Goal: Task Accomplishment & Management: Complete application form

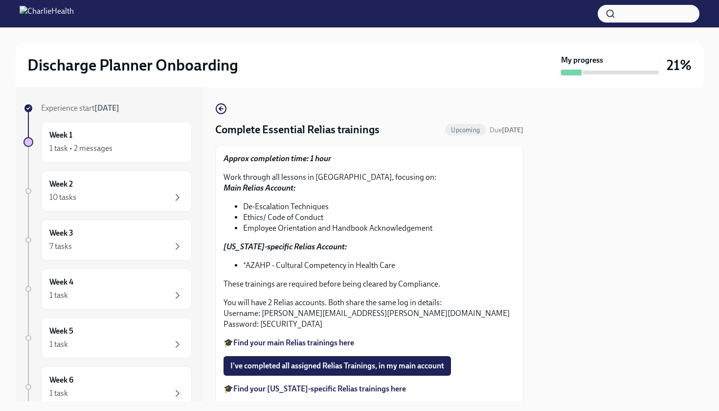
scroll to position [5, 0]
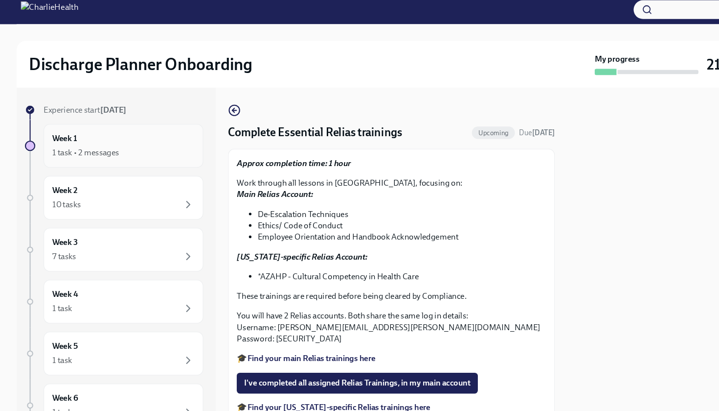
click at [79, 143] on div "1 task • 2 messages" at bounding box center [80, 148] width 63 height 11
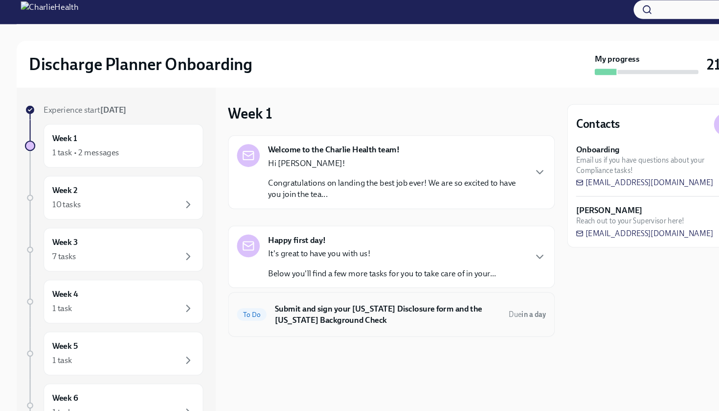
click at [367, 291] on h6 "Submit and sign your [US_STATE] Disclosure form and the [US_STATE] Background C…" at bounding box center [365, 301] width 213 height 22
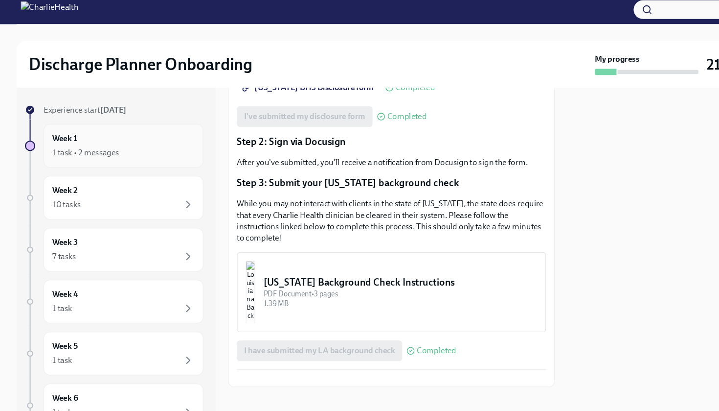
scroll to position [256, 0]
click at [112, 191] on div "10 tasks" at bounding box center [116, 197] width 134 height 12
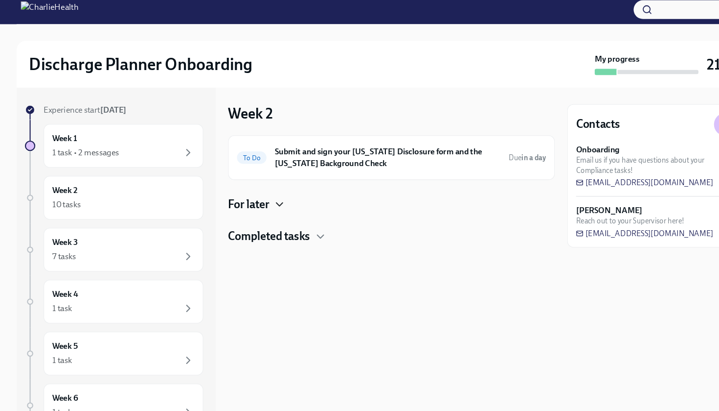
click at [261, 195] on icon "button" at bounding box center [264, 197] width 12 height 12
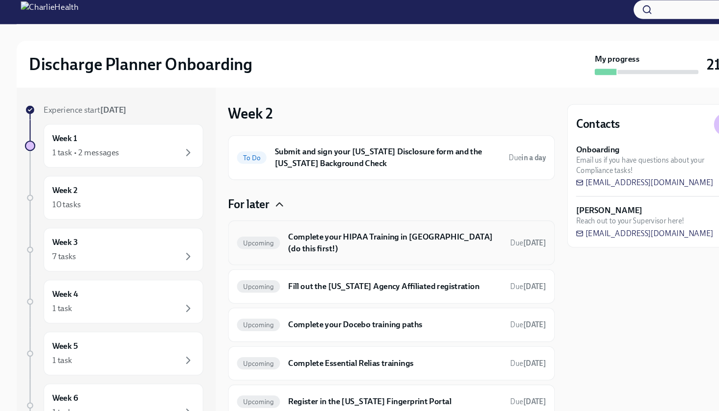
click at [357, 223] on h6 "Complete your HIPAA Training in [GEOGRAPHIC_DATA] (do this first!)" at bounding box center [373, 234] width 202 height 22
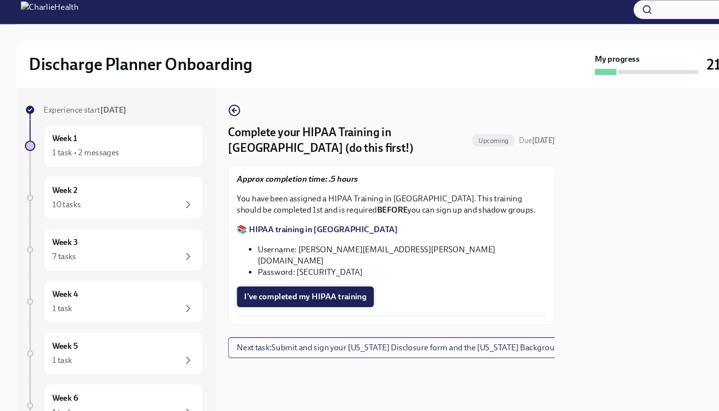
click at [318, 279] on span "I've completed my HIPAA training" at bounding box center [289, 284] width 116 height 10
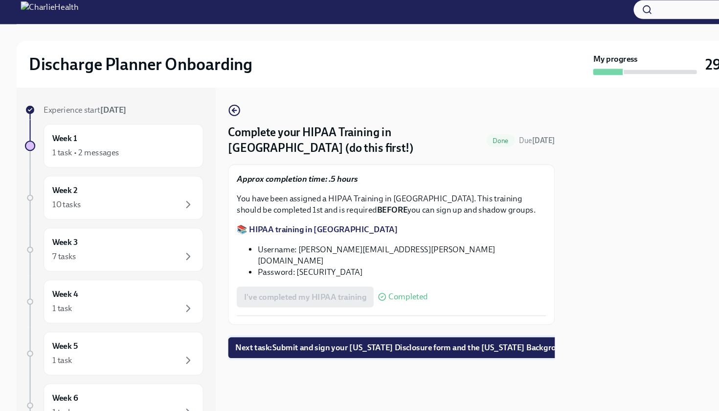
click at [268, 327] on span "Next task : Submit and sign your [US_STATE] Disclosure form and the [US_STATE] …" at bounding box center [391, 332] width 338 height 10
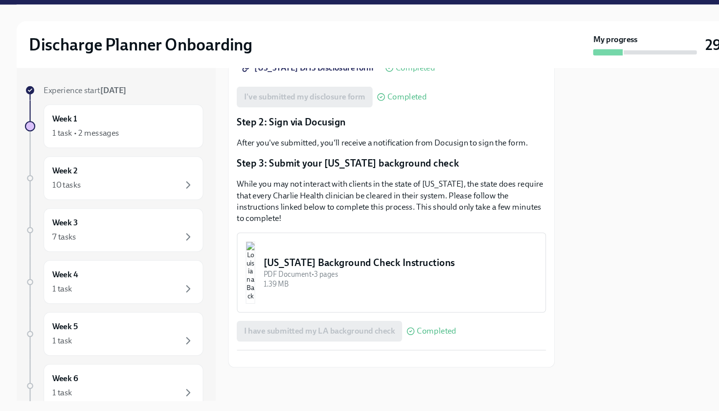
click at [392, 361] on button "Zoom image" at bounding box center [370, 361] width 292 height 0
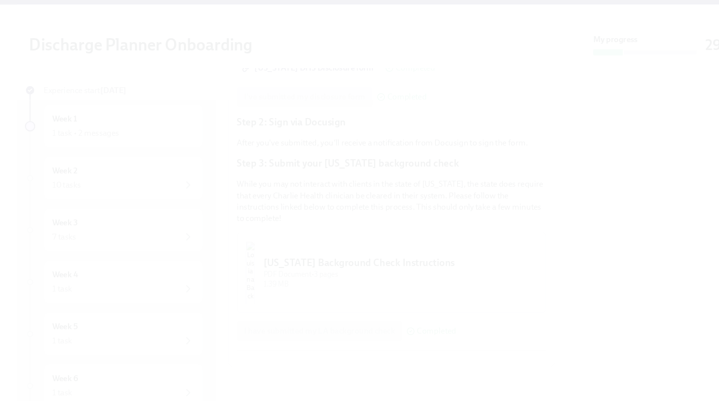
click at [396, 314] on button "Unzoom image" at bounding box center [359, 205] width 719 height 411
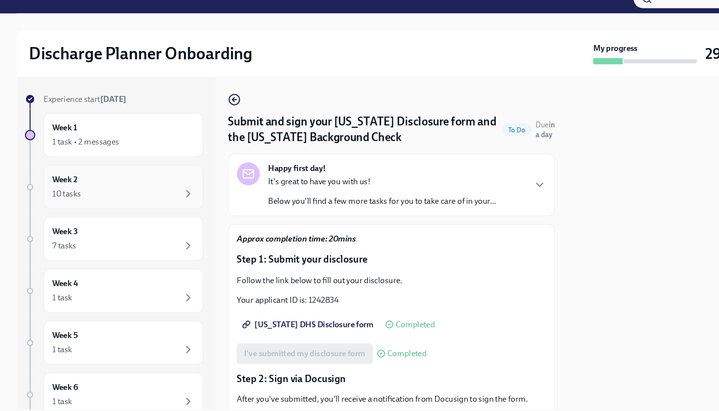
click at [164, 191] on div "10 tasks" at bounding box center [116, 197] width 134 height 12
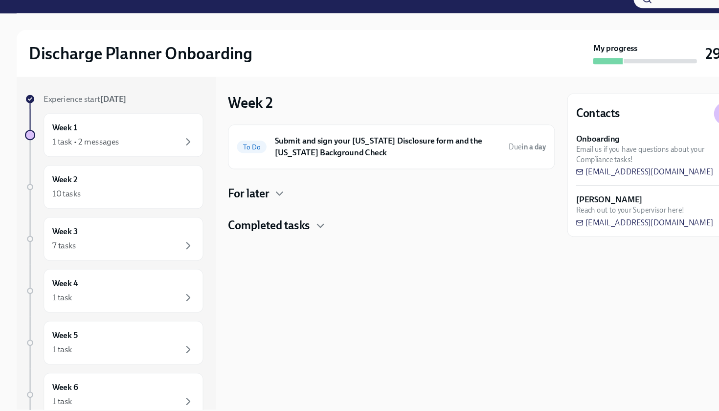
click at [271, 190] on div "For later" at bounding box center [369, 197] width 308 height 15
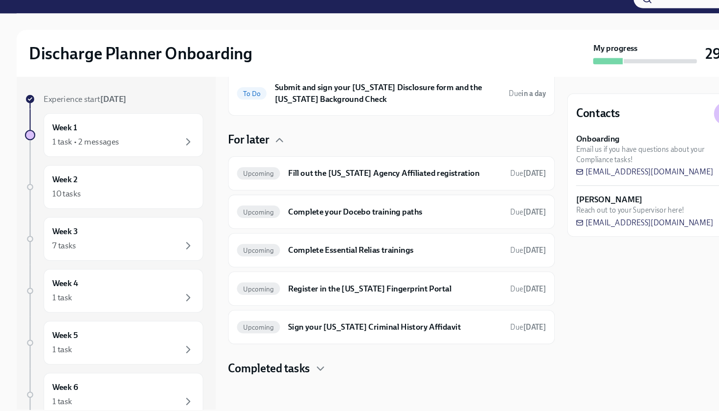
scroll to position [50, 0]
click at [115, 240] on div "7 tasks" at bounding box center [116, 246] width 134 height 12
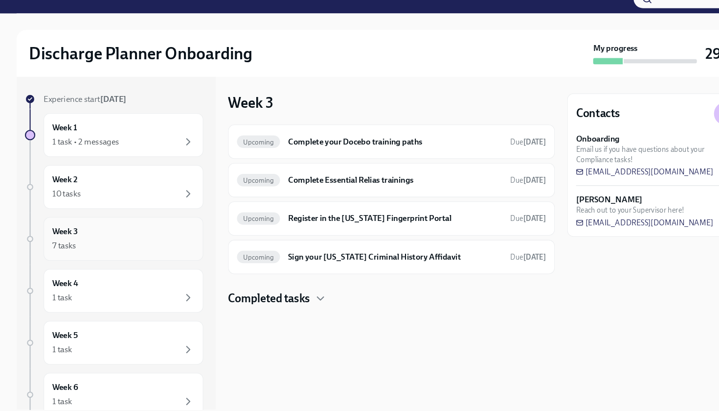
click at [132, 240] on div "7 tasks" at bounding box center [116, 246] width 134 height 12
click at [127, 277] on div "Week 4 1 task" at bounding box center [116, 289] width 134 height 24
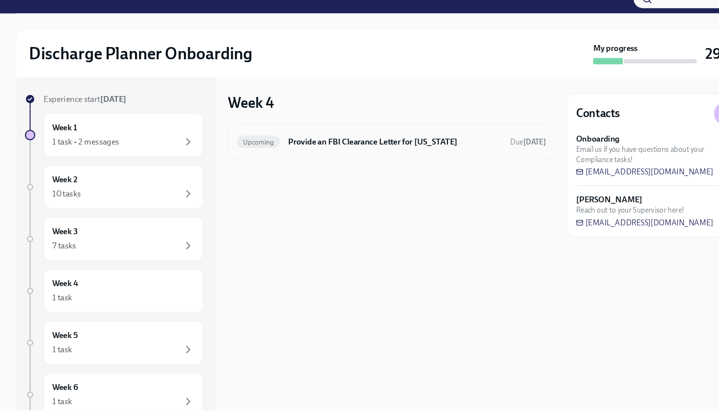
click at [370, 143] on h6 "Provide an FBI Clearance Letter for [US_STATE]" at bounding box center [373, 148] width 202 height 11
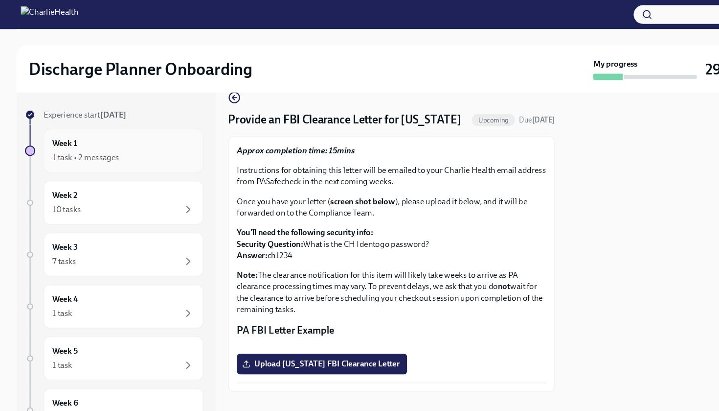
click at [83, 161] on div "Week 1 1 task • 2 messages" at bounding box center [116, 141] width 151 height 41
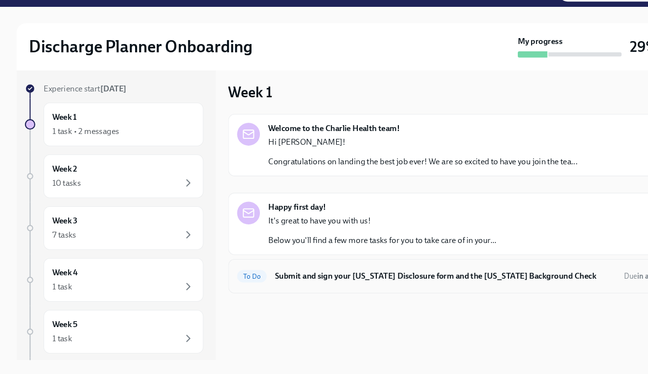
scroll to position [4, 0]
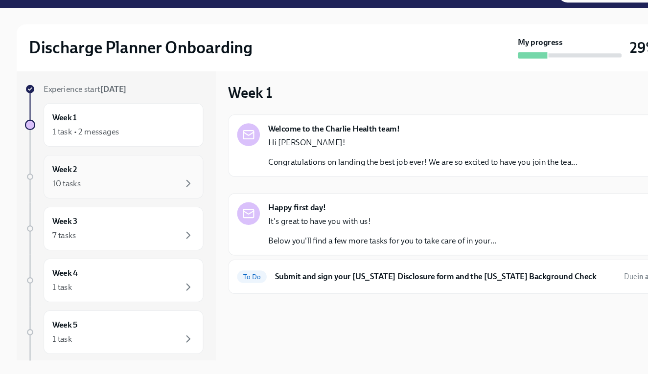
click at [100, 187] on div "10 tasks" at bounding box center [116, 193] width 134 height 12
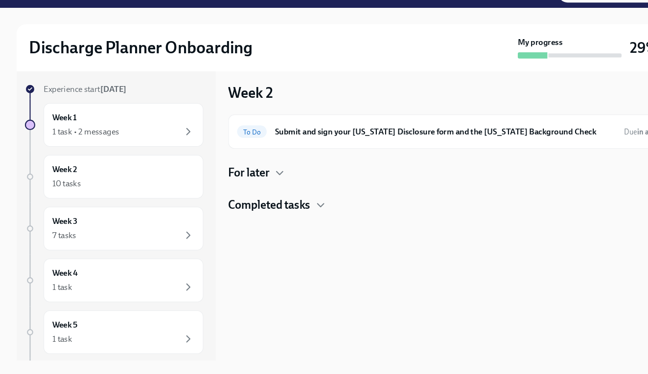
click at [254, 176] on h4 "For later" at bounding box center [234, 183] width 39 height 15
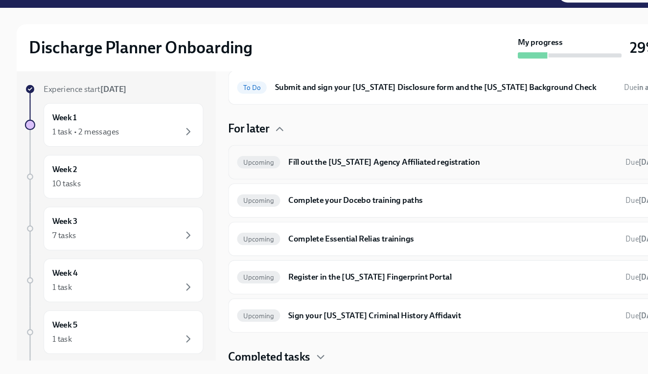
scroll to position [43, 0]
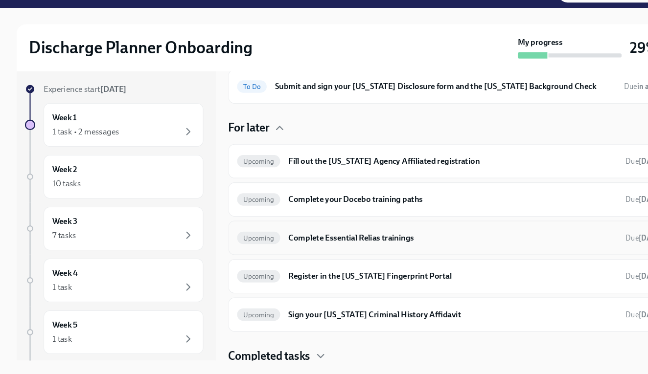
click at [340, 239] on h6 "Complete Essential Relias trainings" at bounding box center [427, 244] width 310 height 11
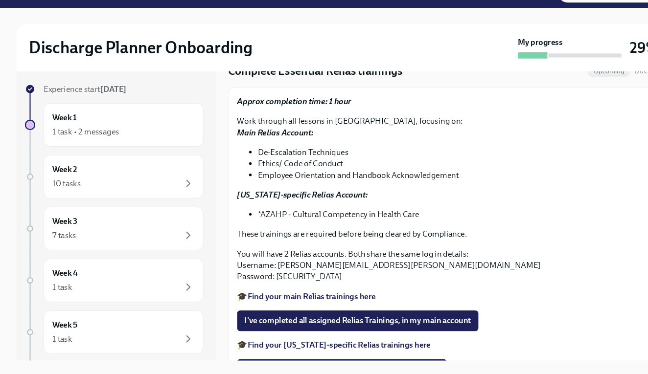
scroll to position [37, 0]
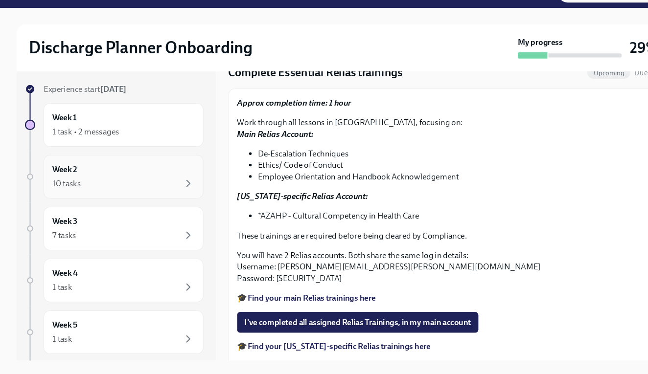
click at [60, 175] on h6 "Week 2" at bounding box center [60, 180] width 23 height 11
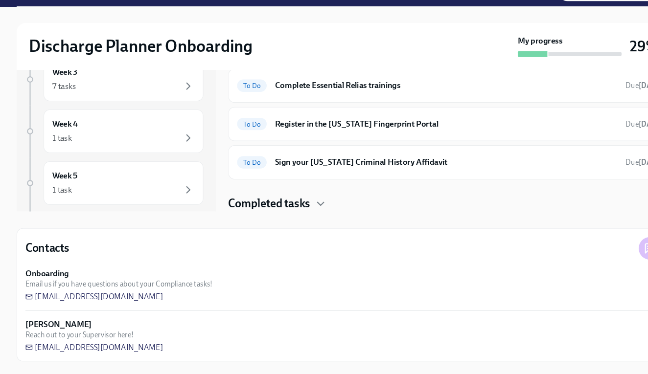
scroll to position [143, 0]
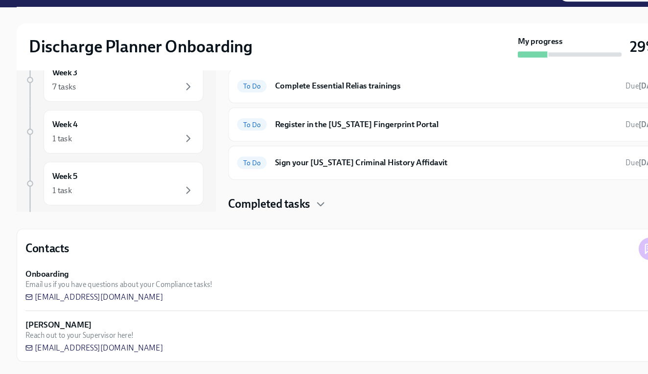
click at [284, 207] on h4 "Completed tasks" at bounding box center [253, 214] width 77 height 15
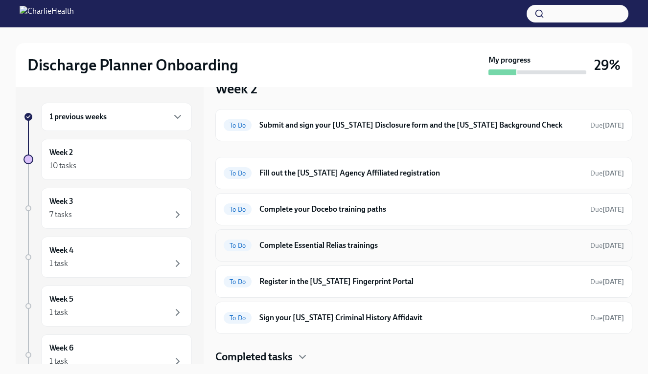
click at [353, 246] on h6 "Complete Essential Relias trainings" at bounding box center [420, 245] width 323 height 11
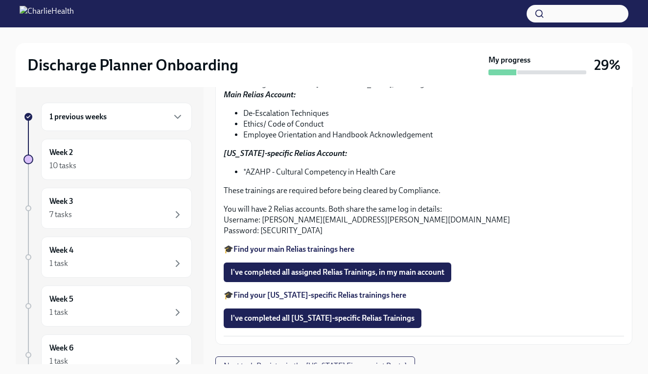
scroll to position [96, 0]
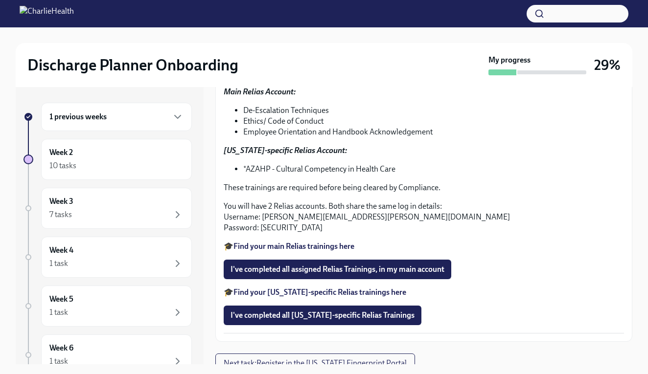
click at [303, 247] on strong "Find your main Relias trainings here" at bounding box center [293, 246] width 121 height 9
click at [132, 159] on div "Week 2 10 tasks" at bounding box center [116, 159] width 134 height 24
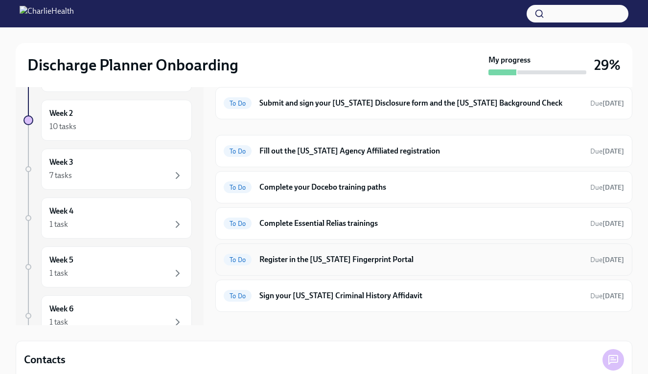
scroll to position [5, 0]
